Goal: Information Seeking & Learning: Check status

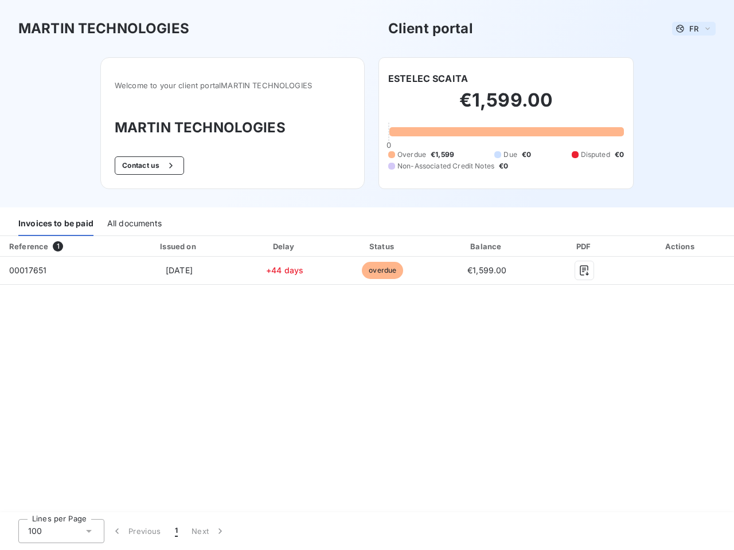
click at [694, 29] on span "FR" at bounding box center [693, 28] width 9 height 9
click at [148, 166] on button "Contact us" at bounding box center [149, 165] width 69 height 18
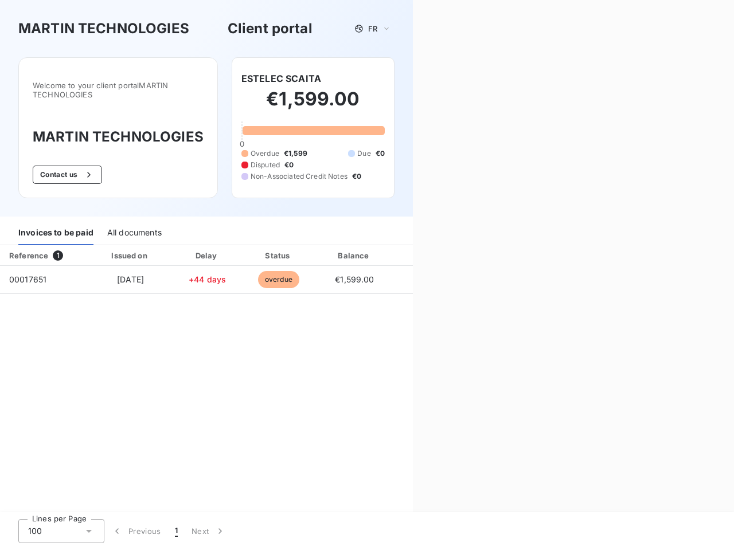
click at [428, 79] on div "Contact us Fill out the form below, and a member of our team will get back to y…" at bounding box center [573, 275] width 321 height 550
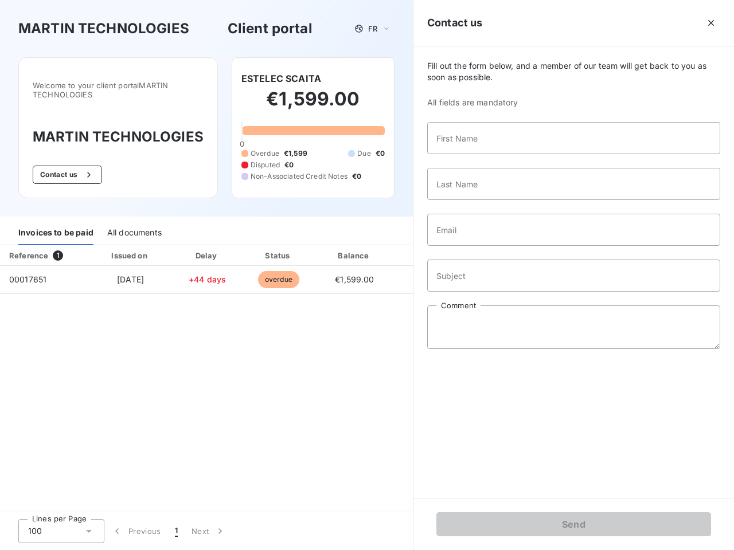
click at [56, 224] on div "Invoices to be paid" at bounding box center [55, 233] width 75 height 24
click at [134, 224] on div "All documents" at bounding box center [134, 233] width 54 height 24
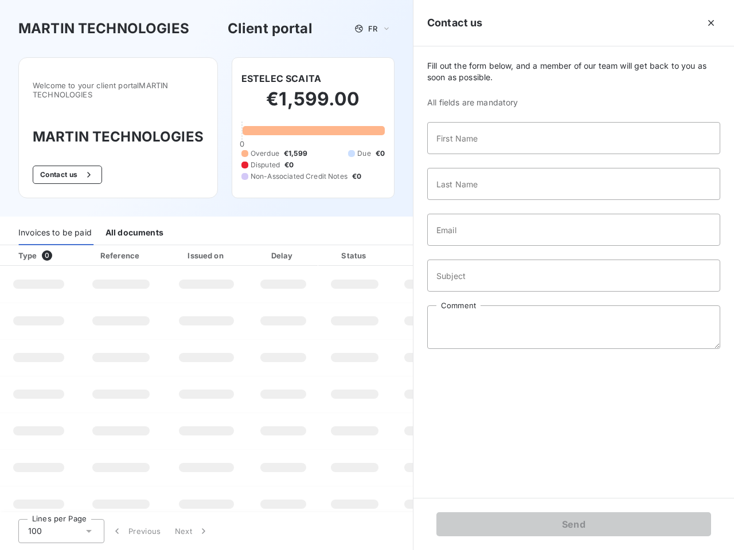
click at [60, 246] on th "Type 0" at bounding box center [38, 255] width 77 height 21
click at [178, 246] on th "Issued on" at bounding box center [207, 255] width 84 height 21
click at [284, 246] on th "Delay" at bounding box center [283, 255] width 70 height 21
click at [382, 246] on th "Status" at bounding box center [354, 255] width 73 height 21
click at [487, 246] on div "Fill out the form below, and a member of our team will get back to you as soon …" at bounding box center [573, 272] width 320 height 452
